Goal: Navigation & Orientation: Find specific page/section

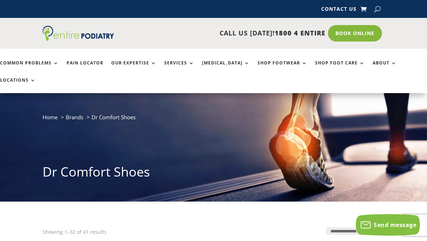
click at [273, 64] on link "Shop Footwear" at bounding box center [283, 67] width 50 height 15
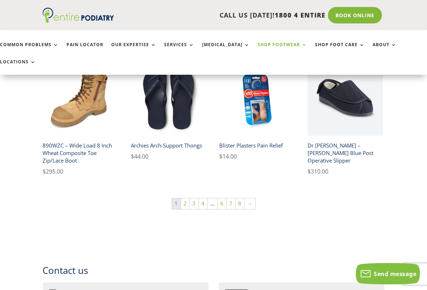
scroll to position [484, 0]
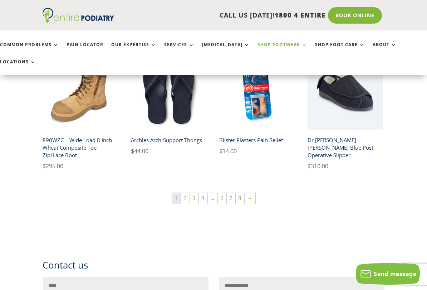
click at [253, 193] on link "→" at bounding box center [250, 198] width 11 height 11
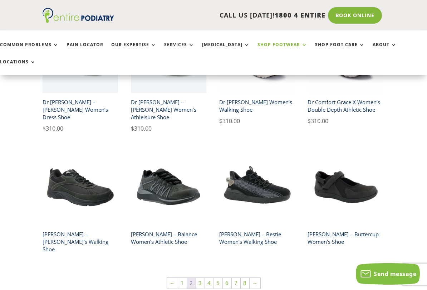
scroll to position [400, 0]
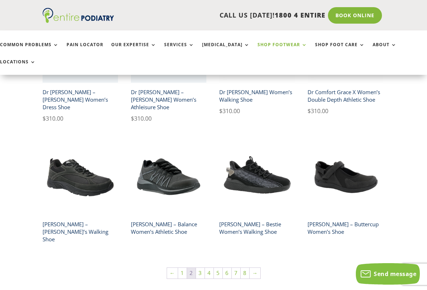
click at [254, 241] on link "→" at bounding box center [255, 273] width 11 height 11
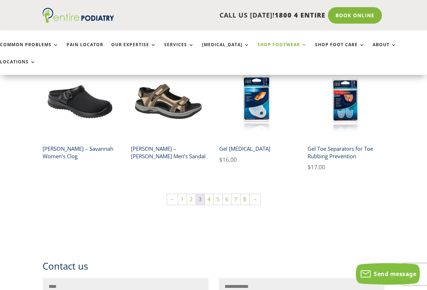
scroll to position [449, 0]
click at [254, 194] on link "→" at bounding box center [255, 199] width 11 height 11
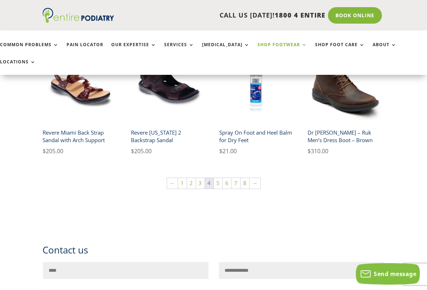
scroll to position [471, 0]
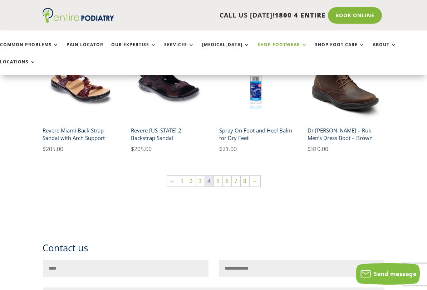
click at [259, 176] on link "→" at bounding box center [255, 181] width 11 height 11
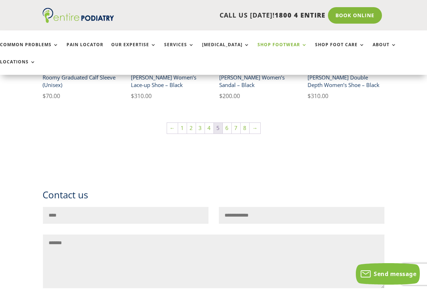
scroll to position [547, 0]
click at [256, 123] on link "→" at bounding box center [255, 128] width 11 height 11
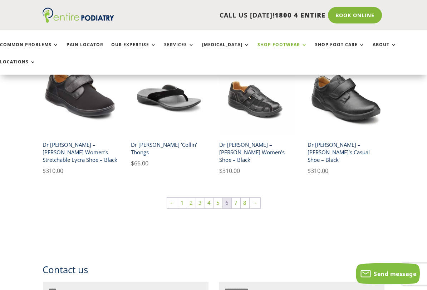
scroll to position [472, 0]
click at [255, 198] on link "→" at bounding box center [255, 203] width 11 height 11
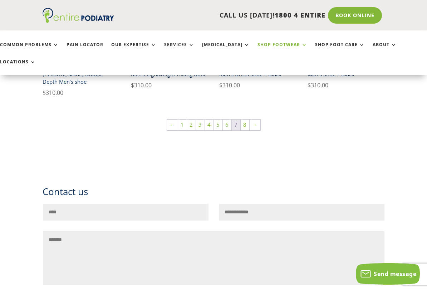
scroll to position [565, 0]
click at [255, 120] on link "→" at bounding box center [255, 125] width 11 height 11
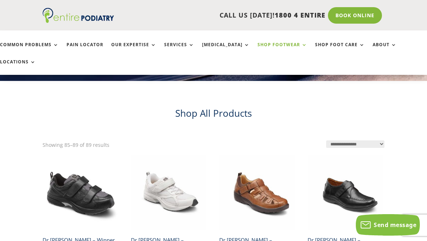
scroll to position [120, 0]
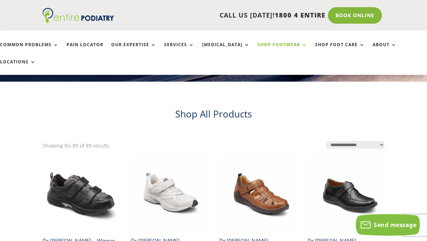
click at [36, 59] on link "Locations" at bounding box center [18, 66] width 36 height 15
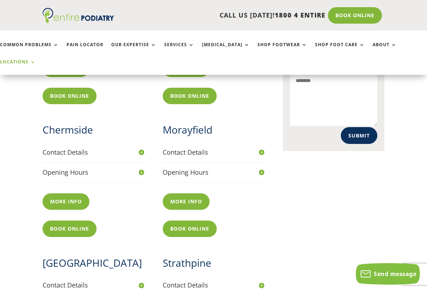
scroll to position [372, 0]
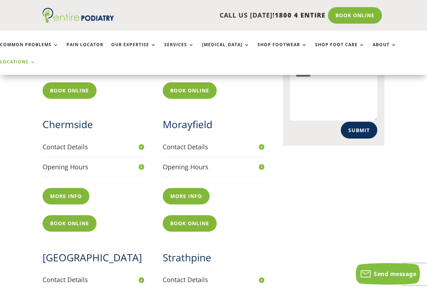
click at [192, 188] on link "More info" at bounding box center [186, 196] width 47 height 16
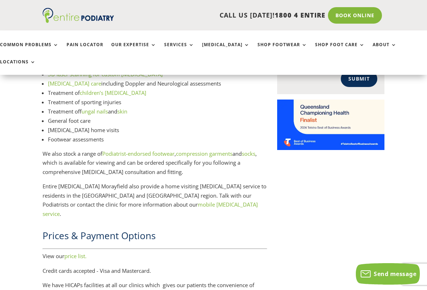
scroll to position [936, 0]
click at [139, 150] on link "Podiatrist-endorsed footwear" at bounding box center [138, 153] width 72 height 7
